Goal: Transaction & Acquisition: Purchase product/service

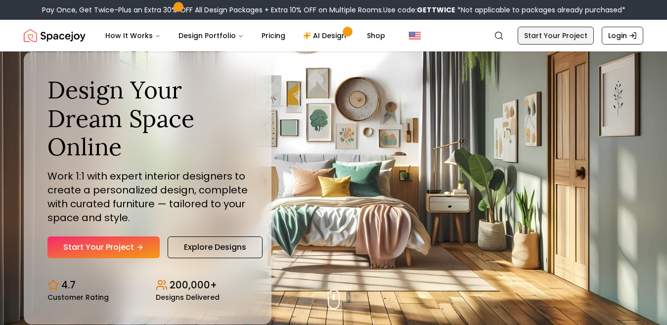
click at [543, 34] on link "Start Your Project" at bounding box center [556, 36] width 76 height 18
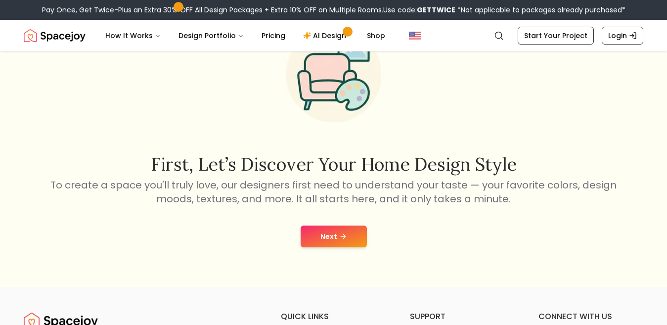
scroll to position [99, 0]
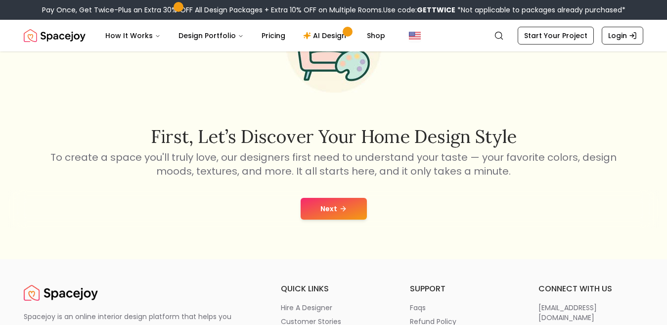
click at [332, 205] on button "Next" at bounding box center [334, 209] width 66 height 22
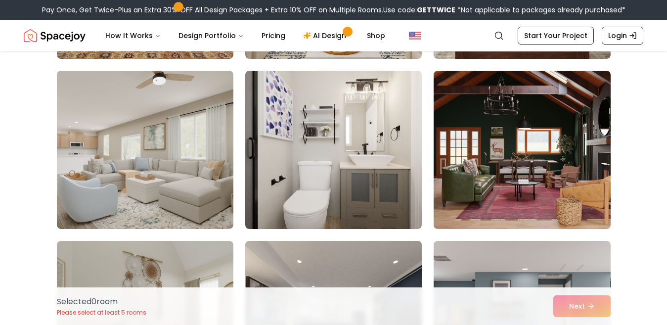
scroll to position [3411, 0]
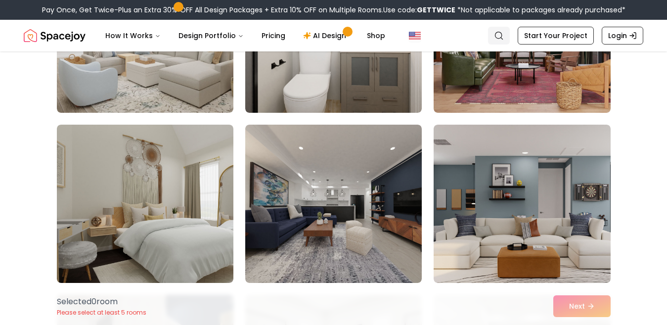
click at [495, 33] on link "Search" at bounding box center [499, 36] width 22 height 18
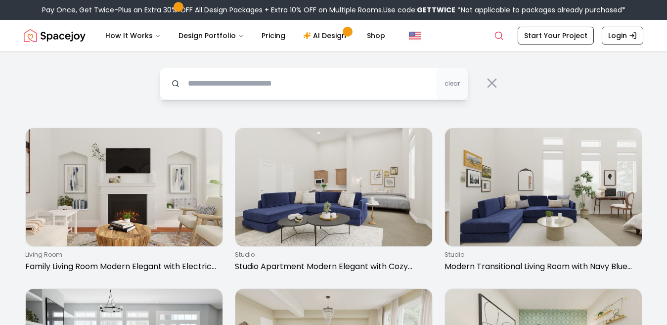
click at [358, 92] on input "text" at bounding box center [314, 83] width 308 height 33
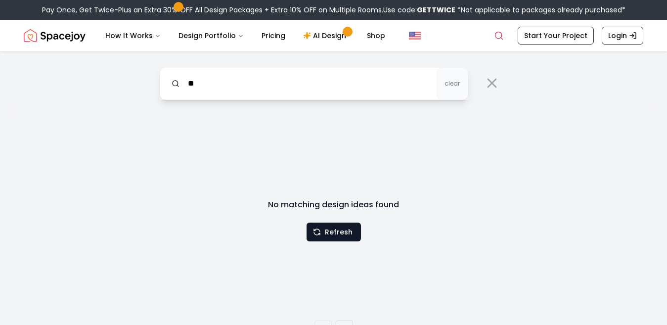
type input "*"
